Goal: Information Seeking & Learning: Learn about a topic

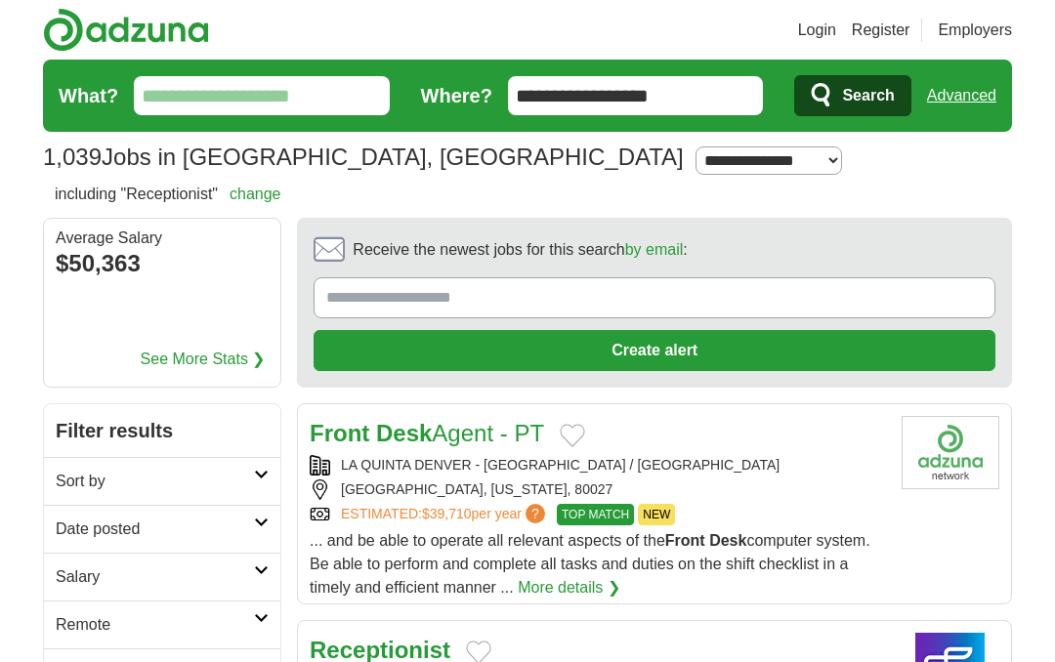
click at [740, 84] on input "**********" at bounding box center [636, 95] width 256 height 39
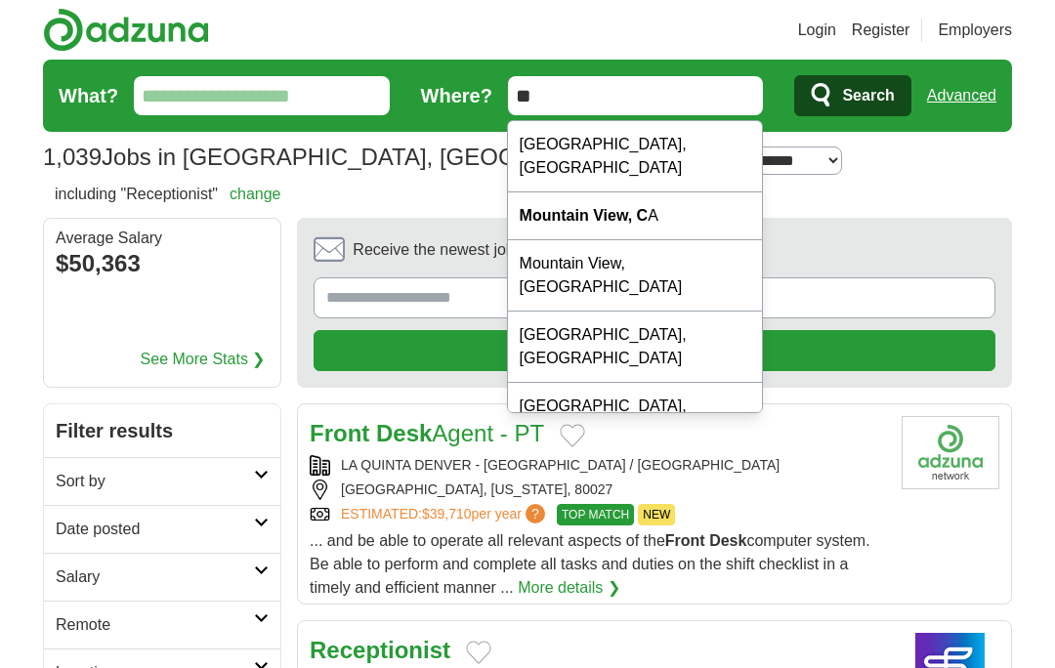
type input "*"
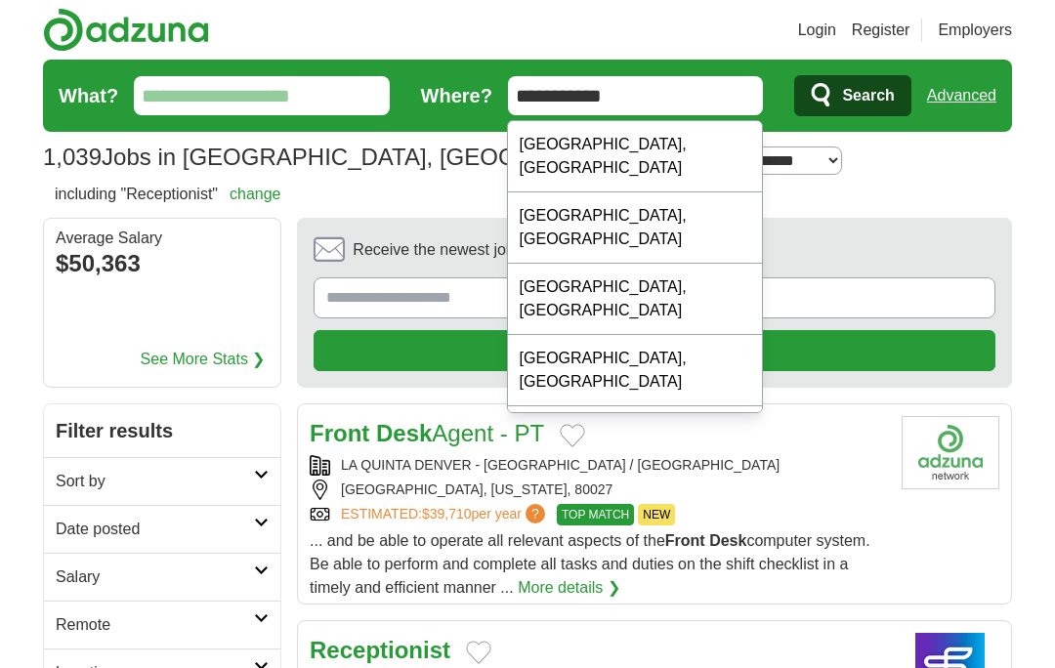
click at [701, 264] on div "[GEOGRAPHIC_DATA], [GEOGRAPHIC_DATA]" at bounding box center [635, 299] width 254 height 71
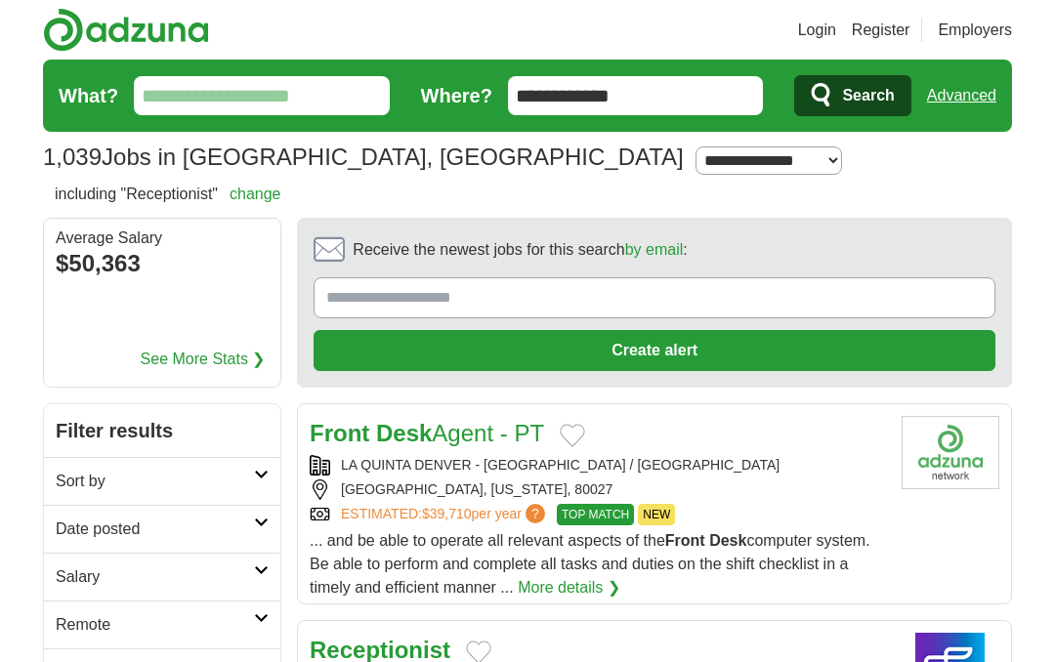
click at [738, 110] on input "**********" at bounding box center [636, 95] width 256 height 39
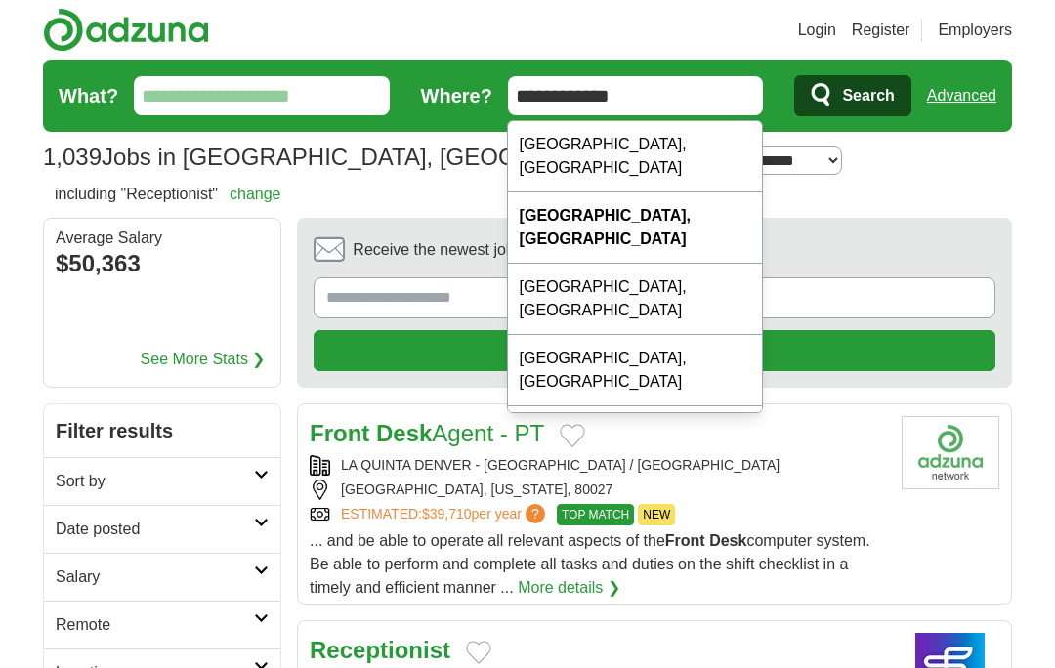
click at [623, 140] on div "Lakewood, CA" at bounding box center [635, 156] width 254 height 71
type input "**********"
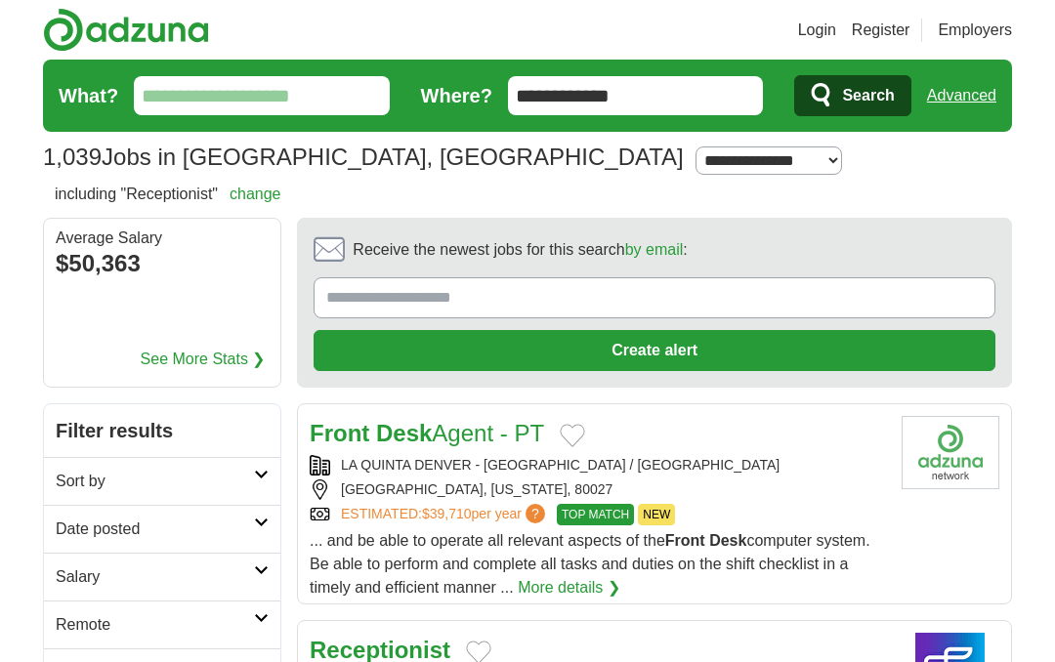
click at [876, 92] on span "Search" at bounding box center [868, 95] width 52 height 39
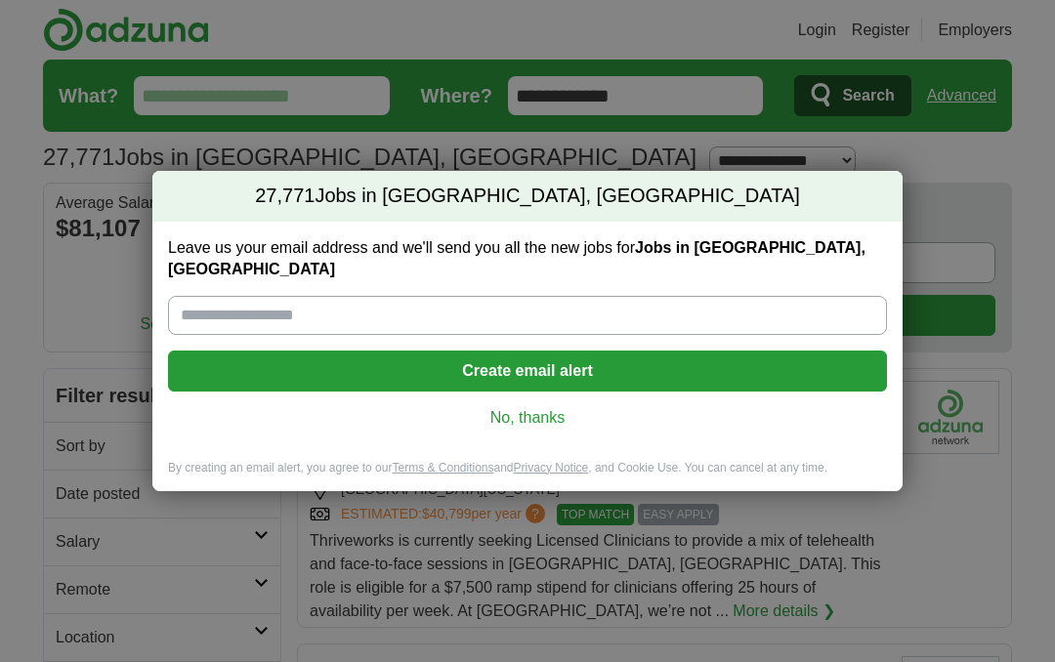
click at [560, 409] on link "No, thanks" at bounding box center [528, 417] width 688 height 21
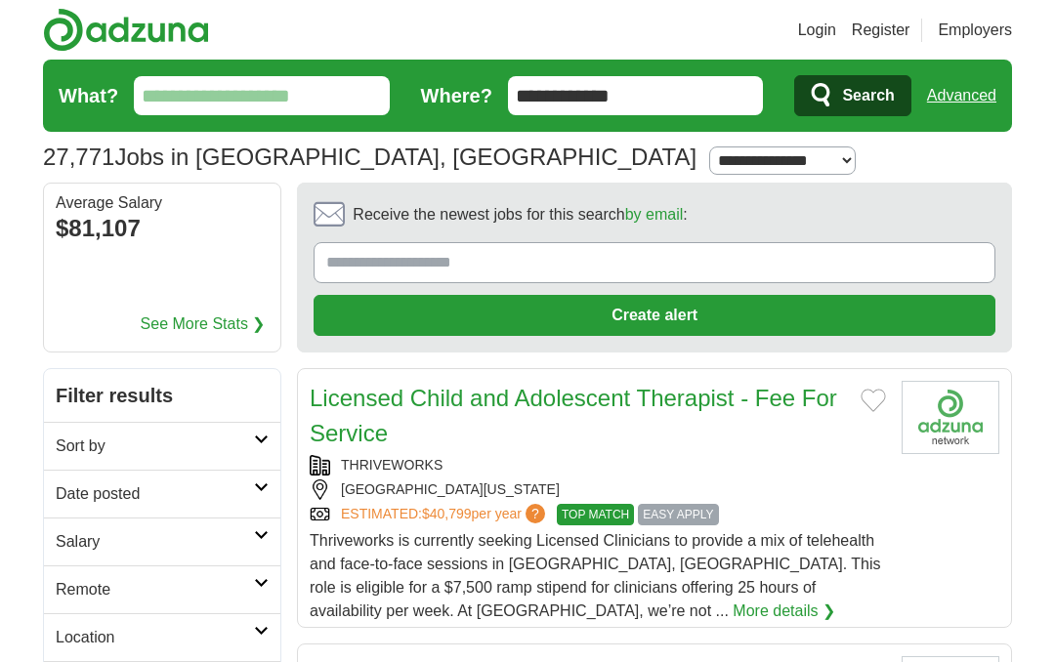
click at [708, 104] on input "**********" at bounding box center [636, 95] width 256 height 39
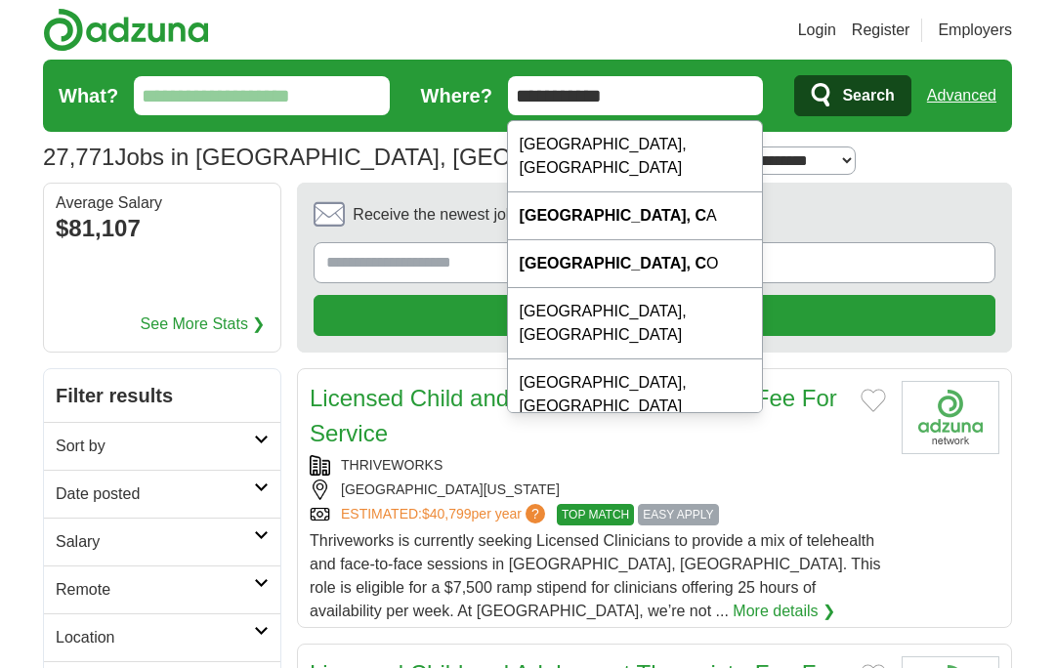
click at [588, 255] on strong "[GEOGRAPHIC_DATA], C" at bounding box center [613, 263] width 187 height 17
type input "**********"
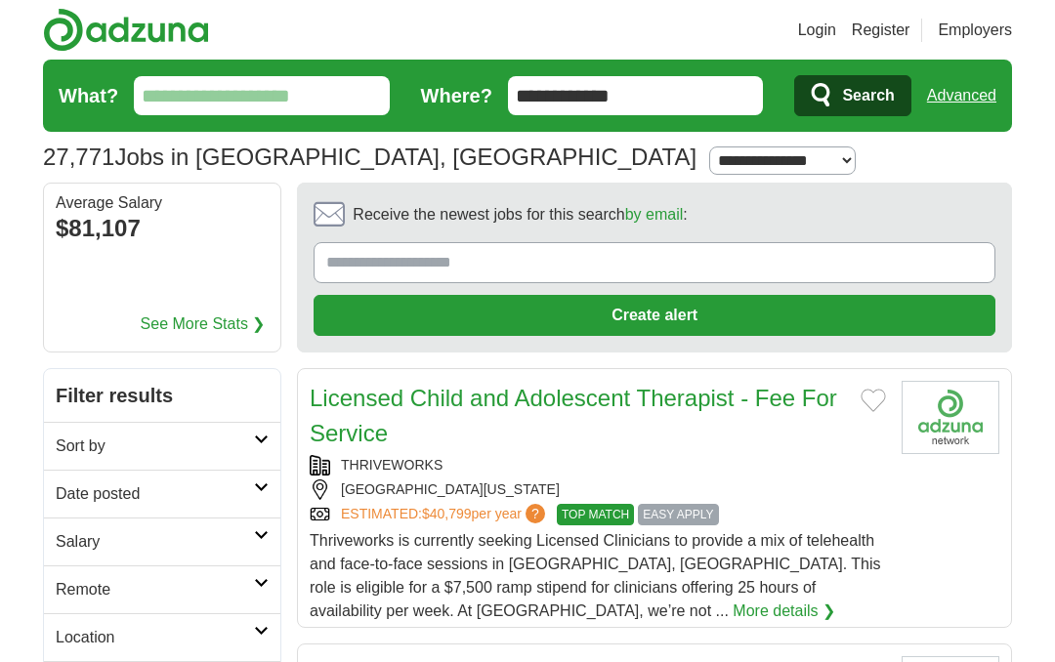
click at [848, 97] on span "Search" at bounding box center [868, 95] width 52 height 39
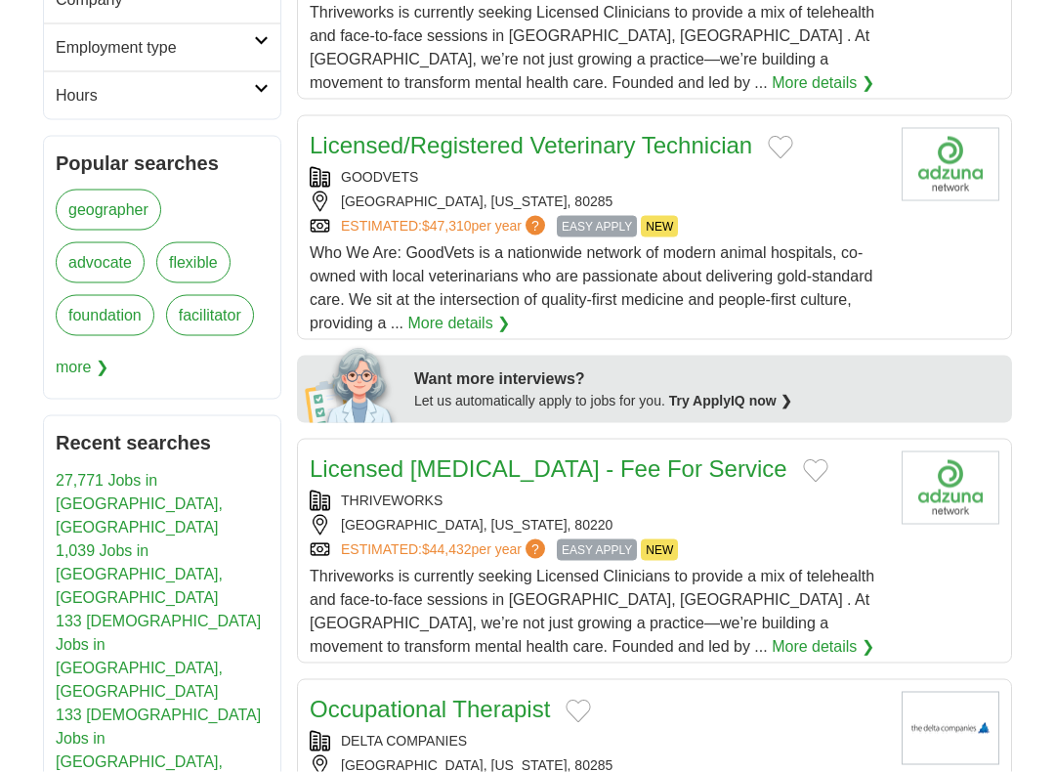
scroll to position [838, 0]
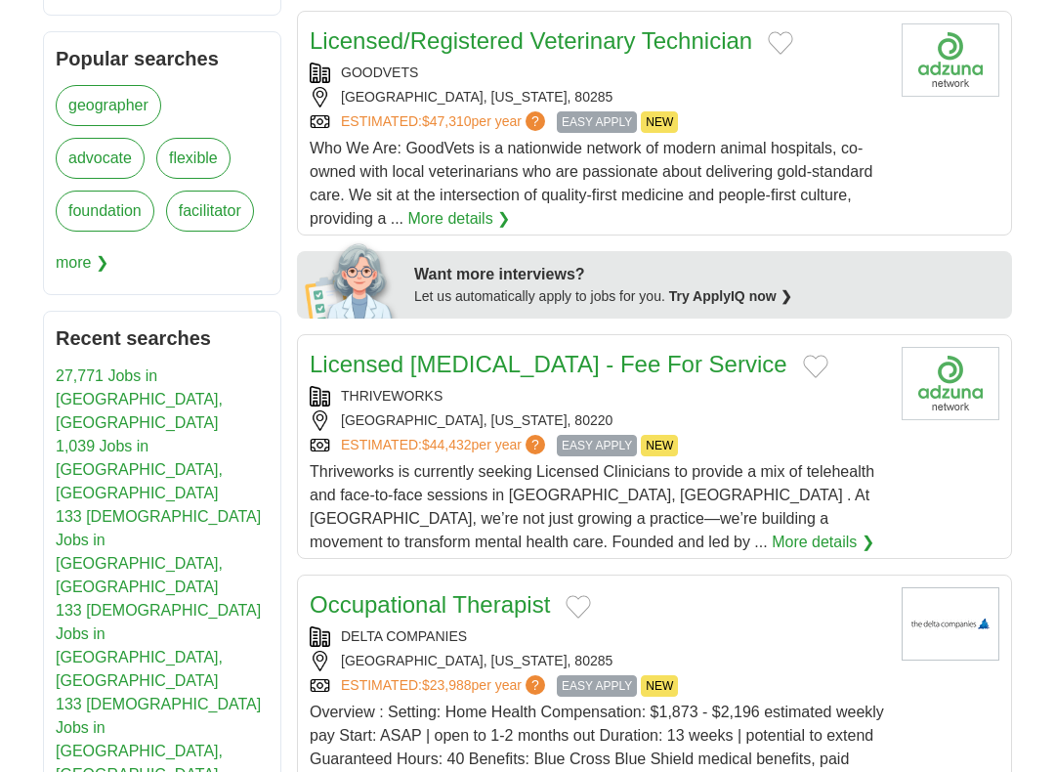
click at [68, 602] on link "133 [DEMOGRAPHIC_DATA] Jobs in [GEOGRAPHIC_DATA], [GEOGRAPHIC_DATA]" at bounding box center [158, 645] width 205 height 87
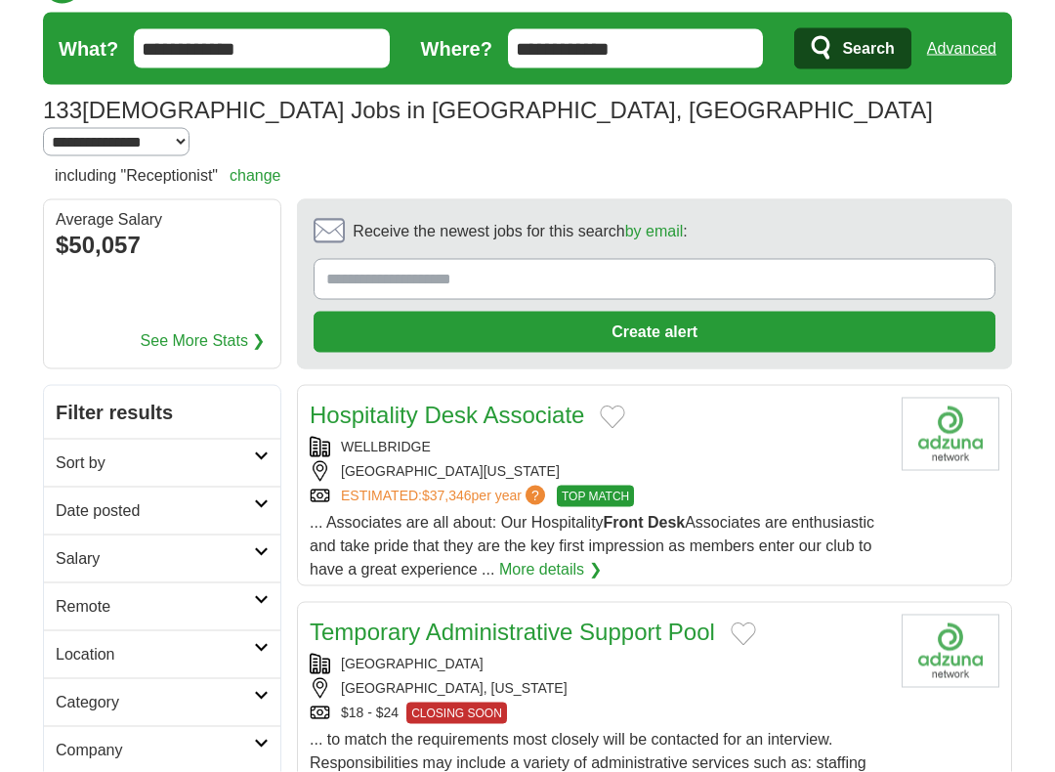
click at [59, 451] on h2 "Sort by" at bounding box center [155, 462] width 198 height 23
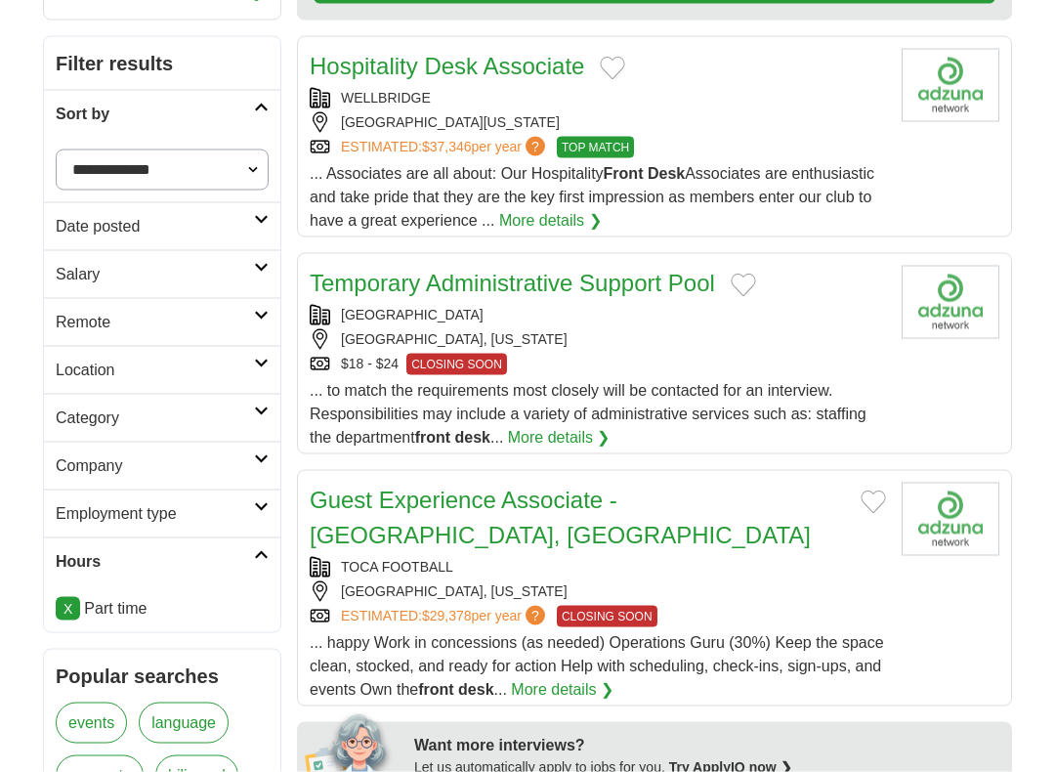
scroll to position [397, 0]
click at [91, 501] on h2 "Employment type" at bounding box center [155, 512] width 198 height 23
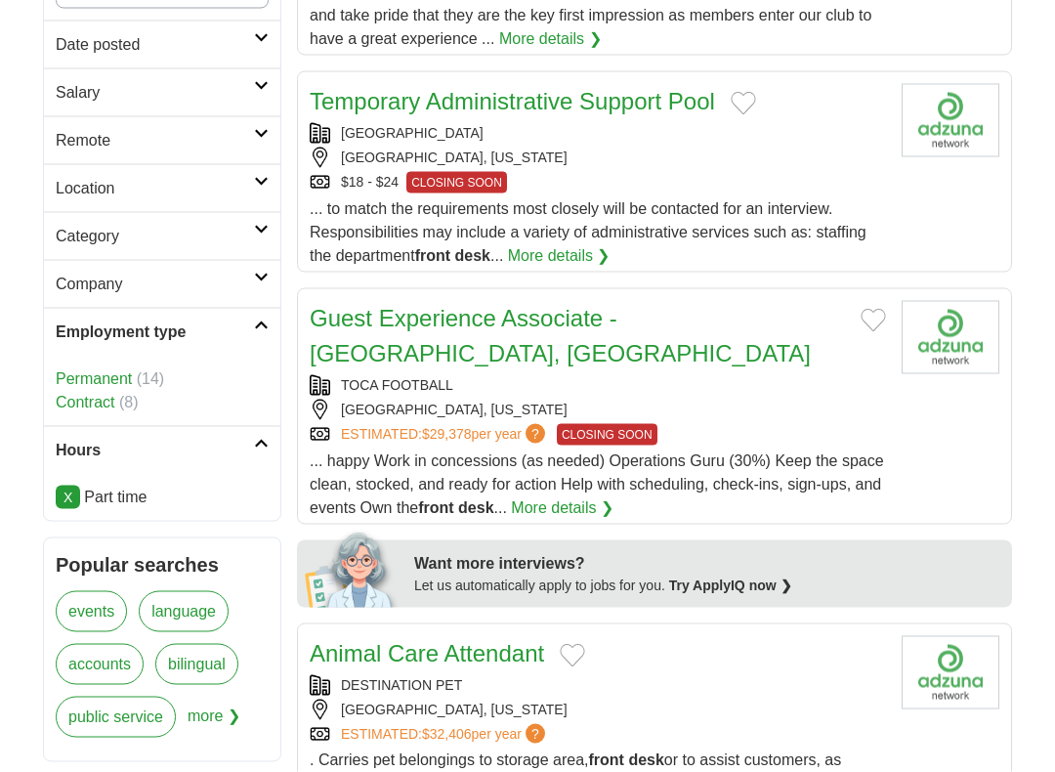
scroll to position [605, 0]
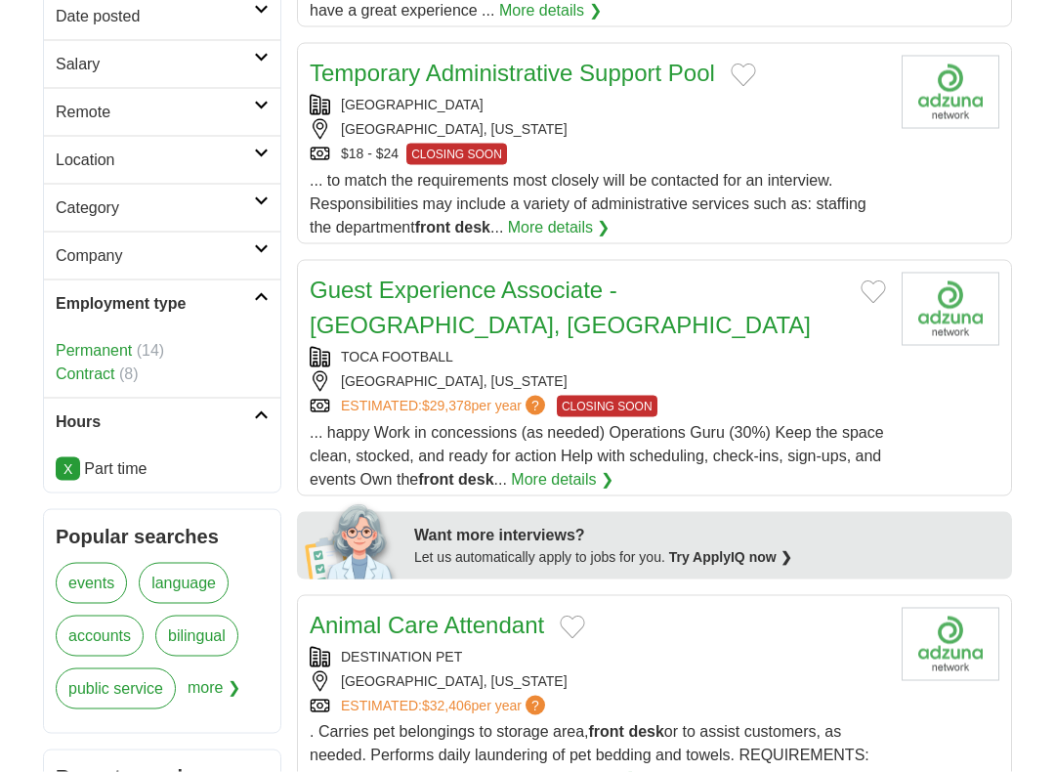
click at [89, 342] on link "Permanent" at bounding box center [94, 350] width 76 height 17
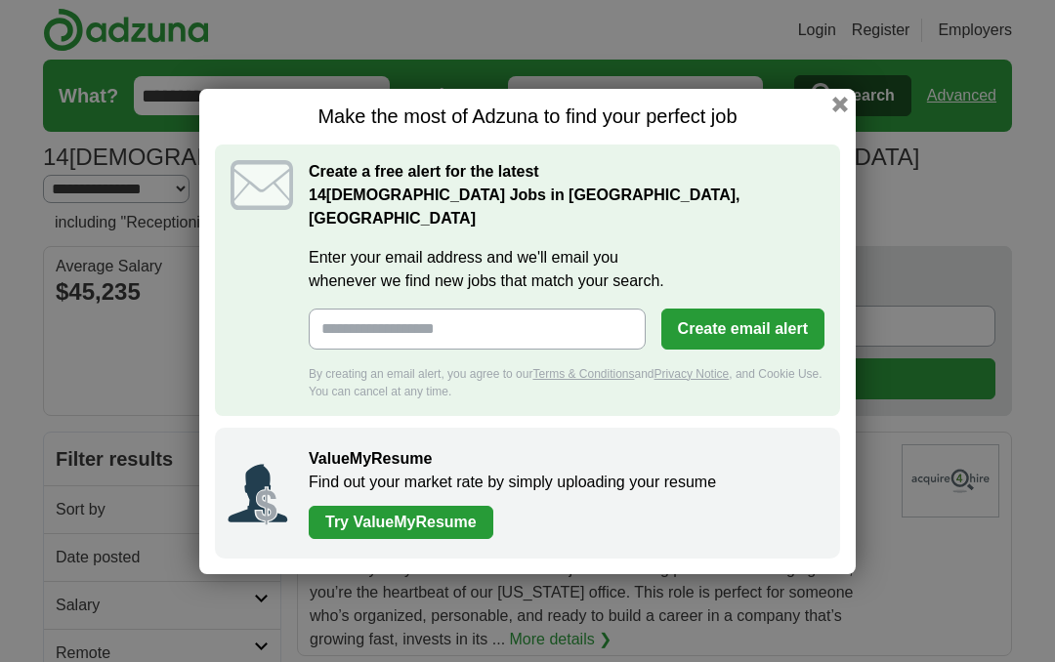
click at [845, 112] on button "button" at bounding box center [840, 105] width 16 height 16
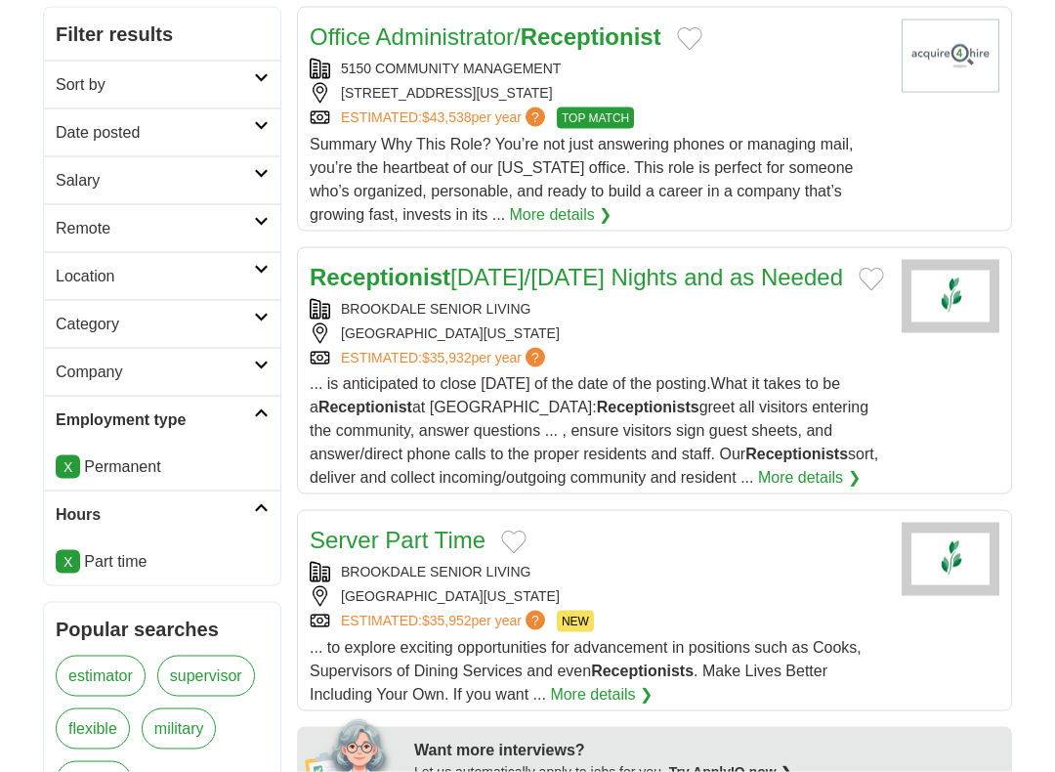
scroll to position [491, 0]
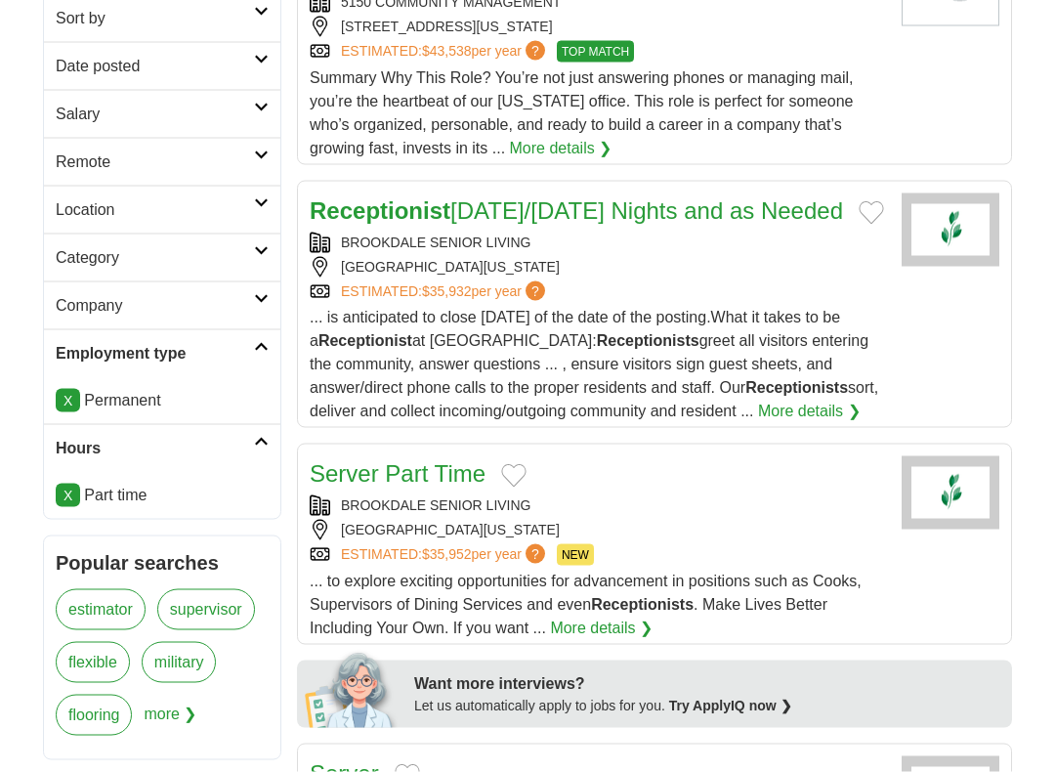
click at [209, 548] on nav "Popular searches estimator supervisor flexible military flooring innovation pro…" at bounding box center [162, 647] width 238 height 225
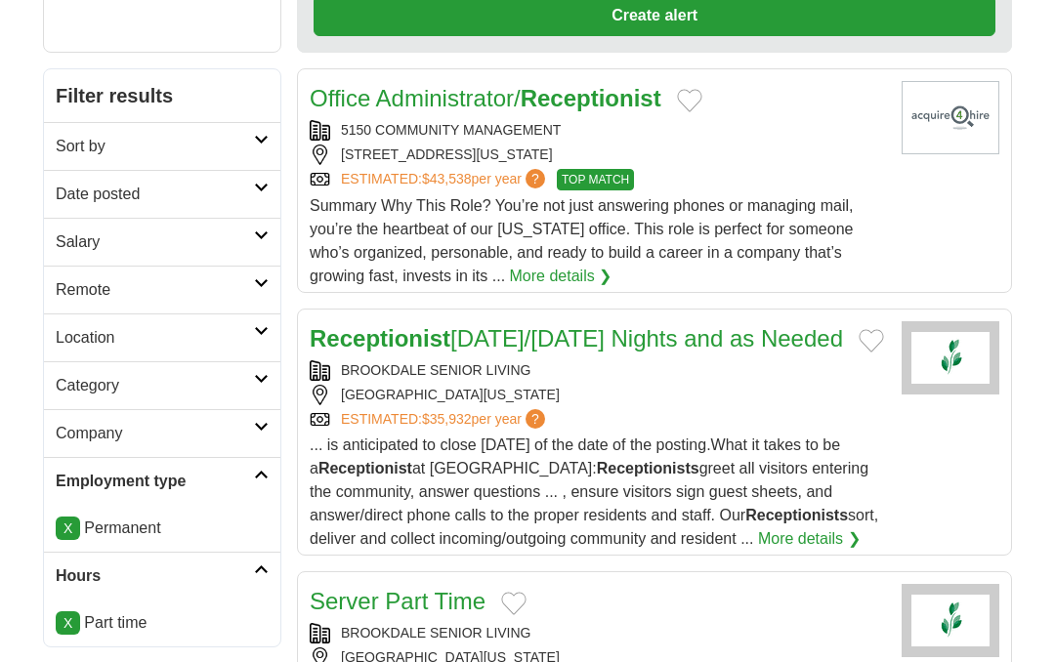
scroll to position [283, 0]
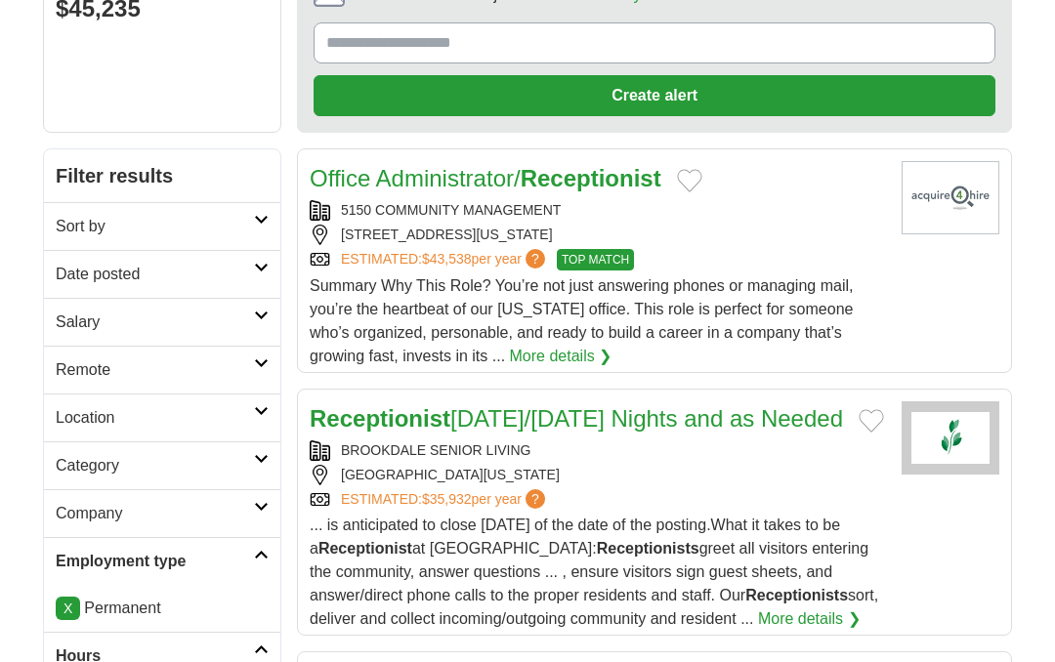
click at [344, 485] on div "[GEOGRAPHIC_DATA][US_STATE]" at bounding box center [598, 475] width 576 height 21
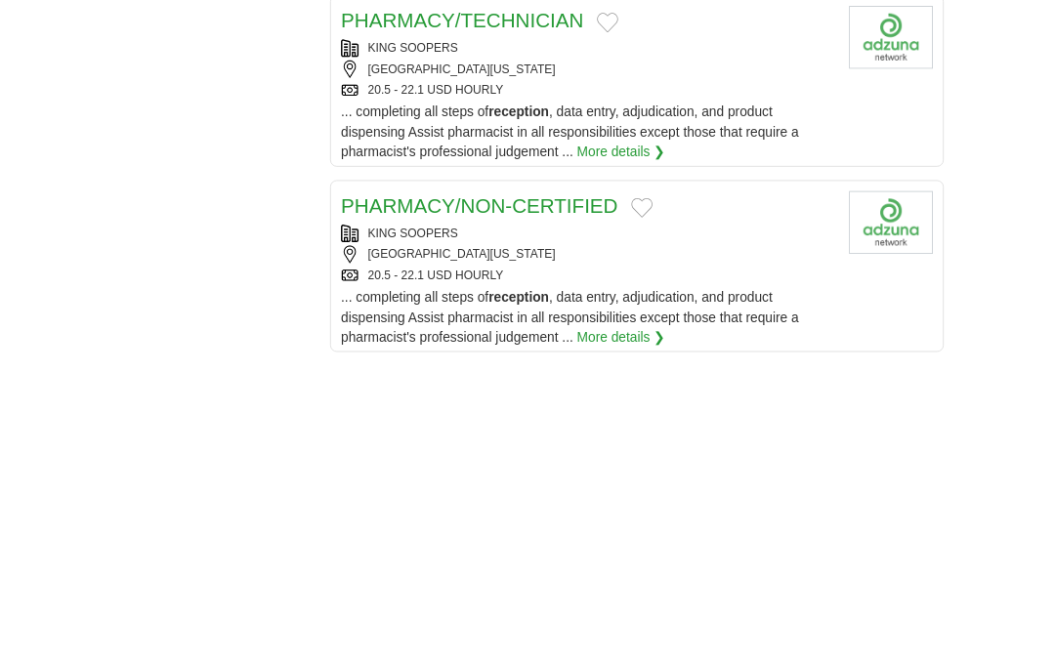
scroll to position [2473, 0]
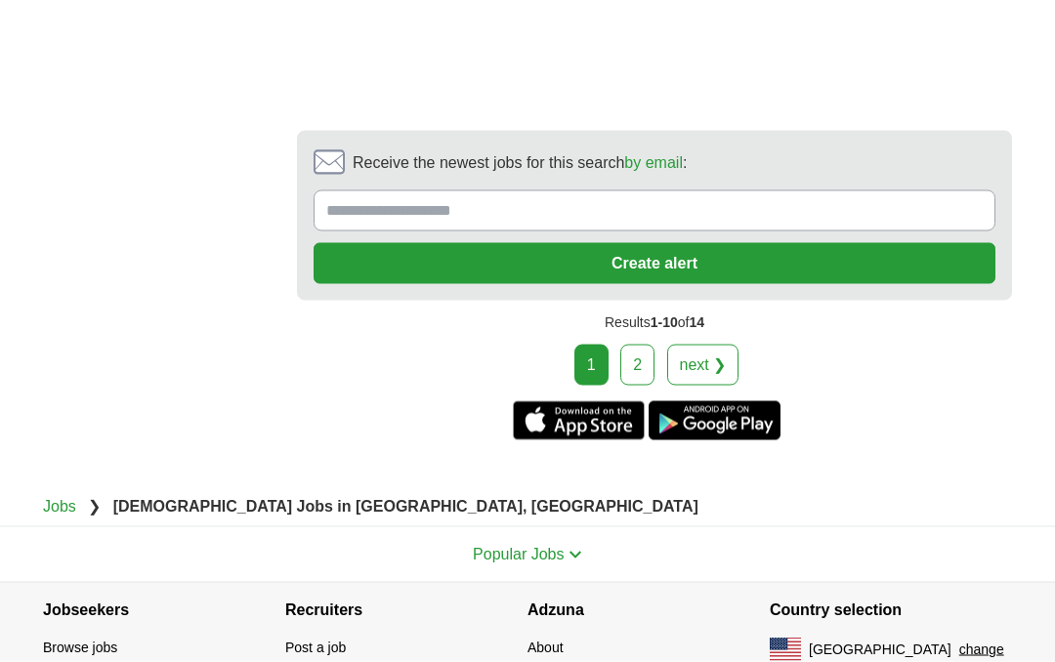
scroll to position [3702, 0]
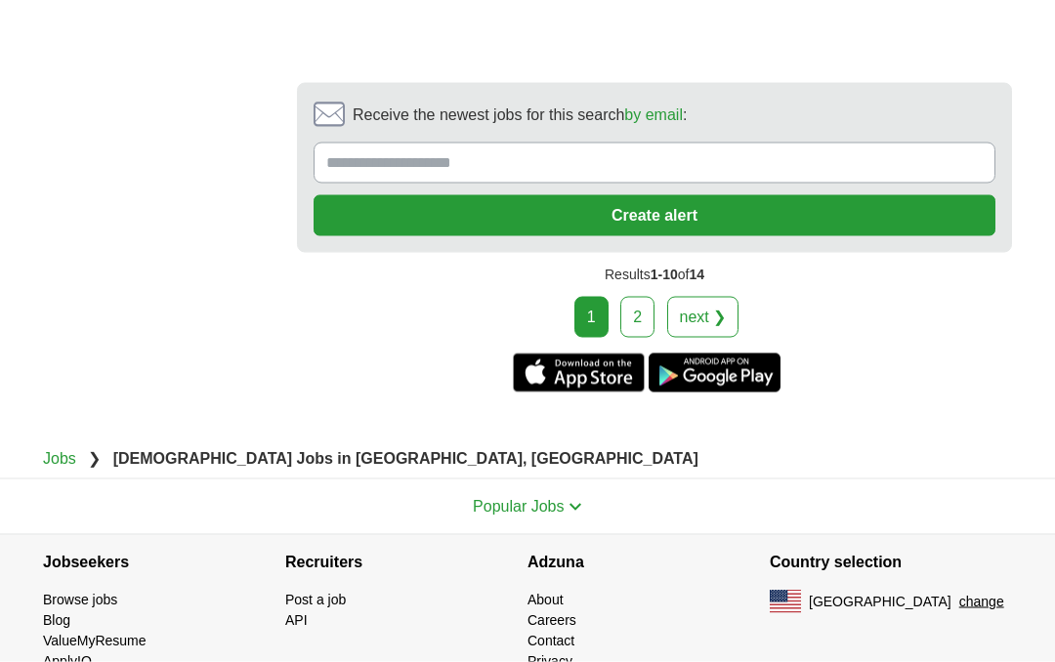
click at [636, 338] on link "2" at bounding box center [637, 317] width 34 height 41
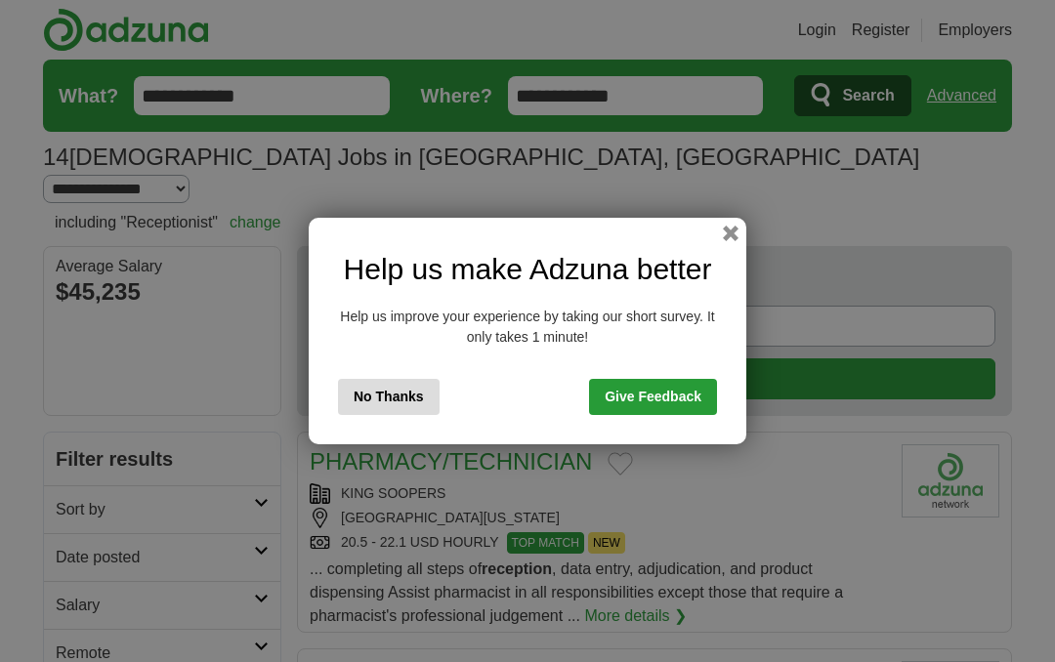
click at [367, 404] on button "No Thanks" at bounding box center [389, 397] width 102 height 36
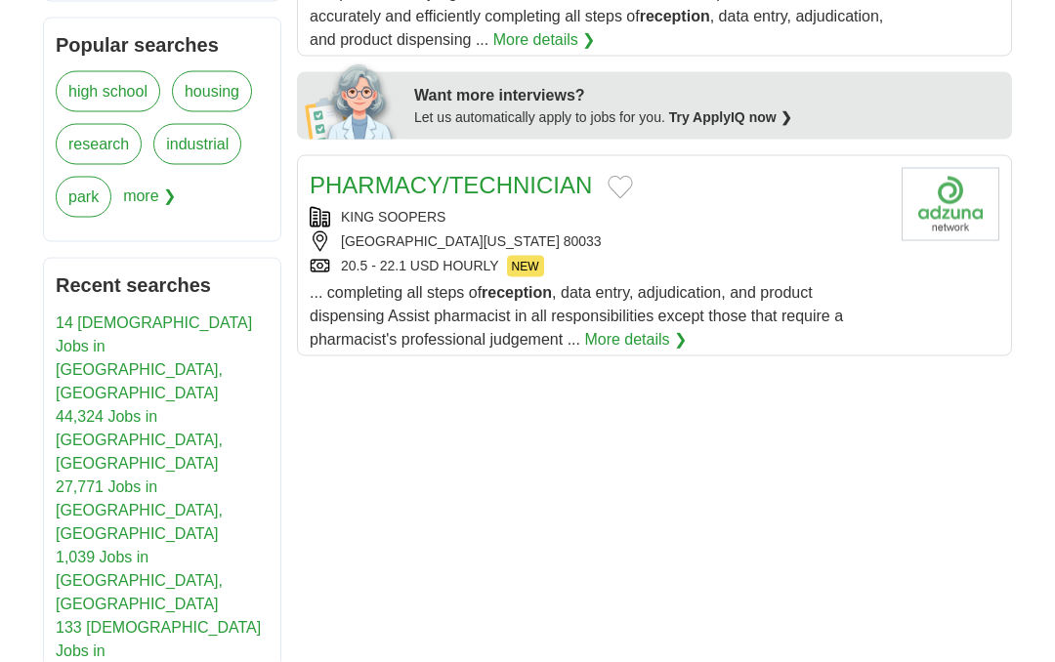
scroll to position [1003, 0]
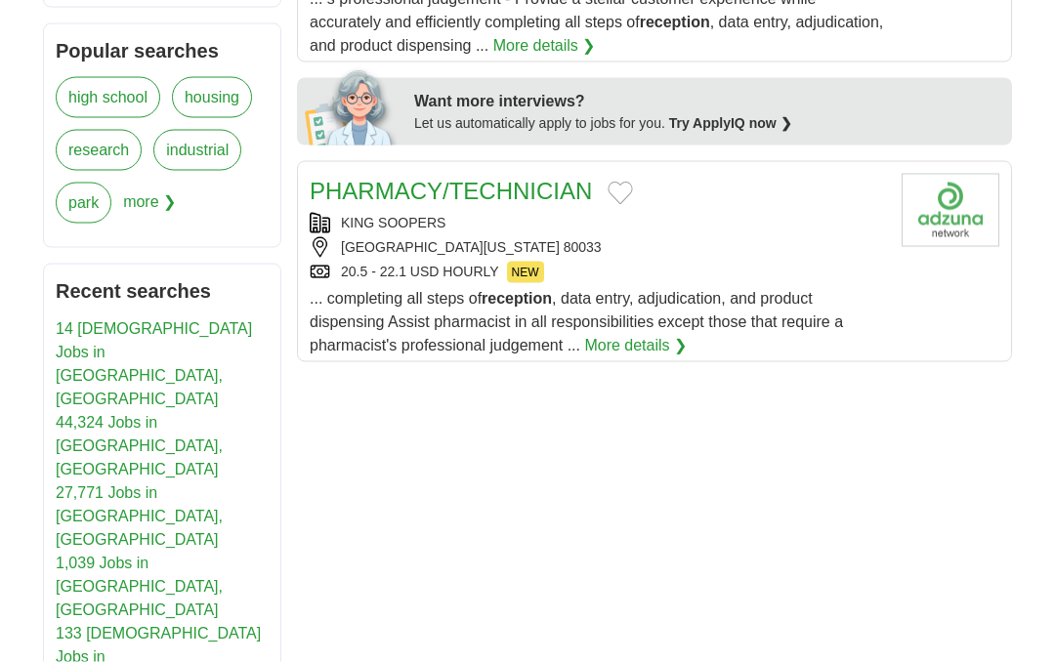
click at [81, 320] on link "14 [DEMOGRAPHIC_DATA] Jobs in [GEOGRAPHIC_DATA], [GEOGRAPHIC_DATA]" at bounding box center [154, 363] width 196 height 87
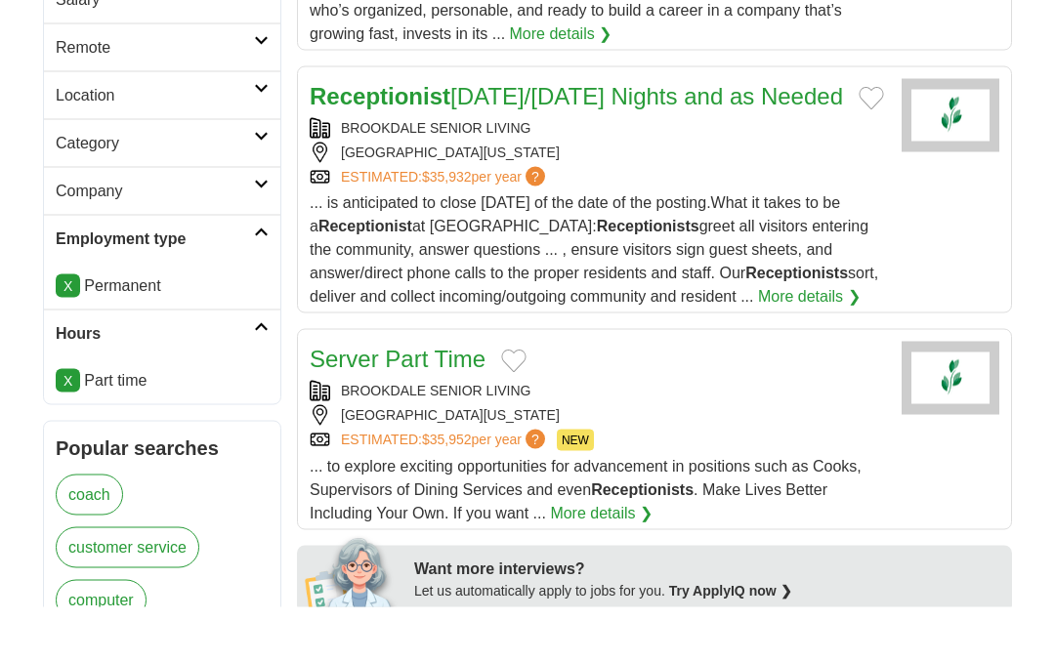
scroll to position [605, 0]
